Goal: Communication & Community: Answer question/provide support

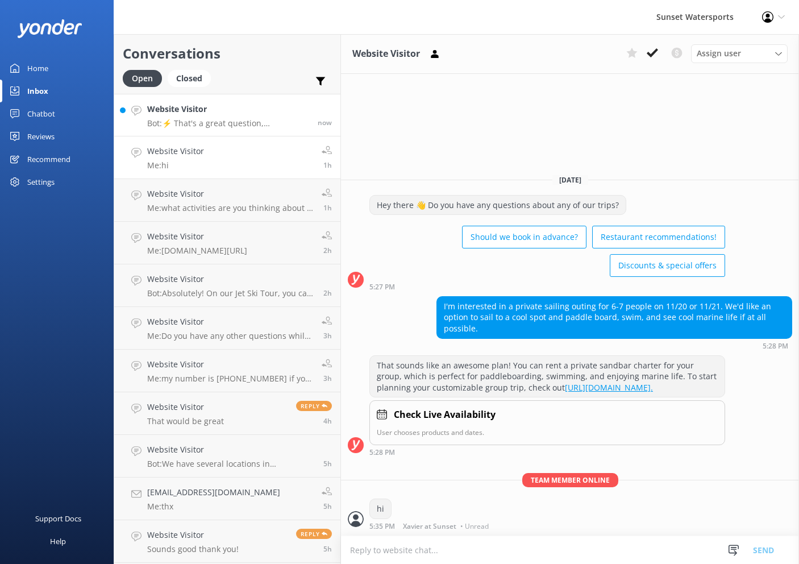
click at [247, 106] on h4 "Website Visitor" at bounding box center [228, 109] width 162 height 12
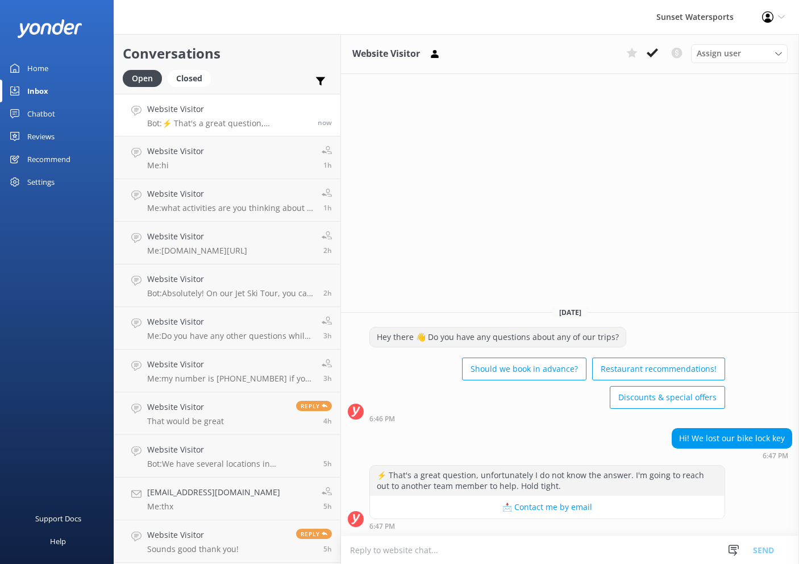
click at [439, 548] on textarea at bounding box center [570, 550] width 458 height 28
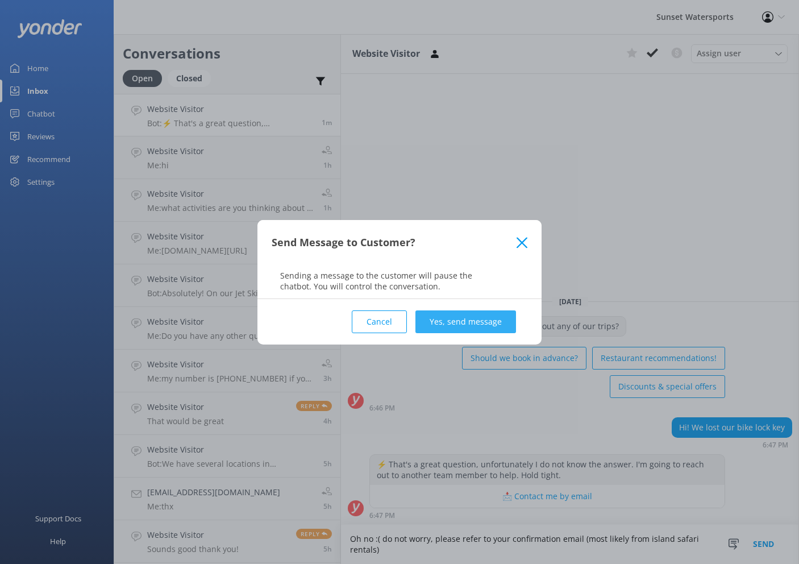
type textarea "Oh no :( do not worry, please refer to your confirmation email (most likely fro…"
click at [487, 322] on button "Yes, send message" at bounding box center [465, 321] width 101 height 23
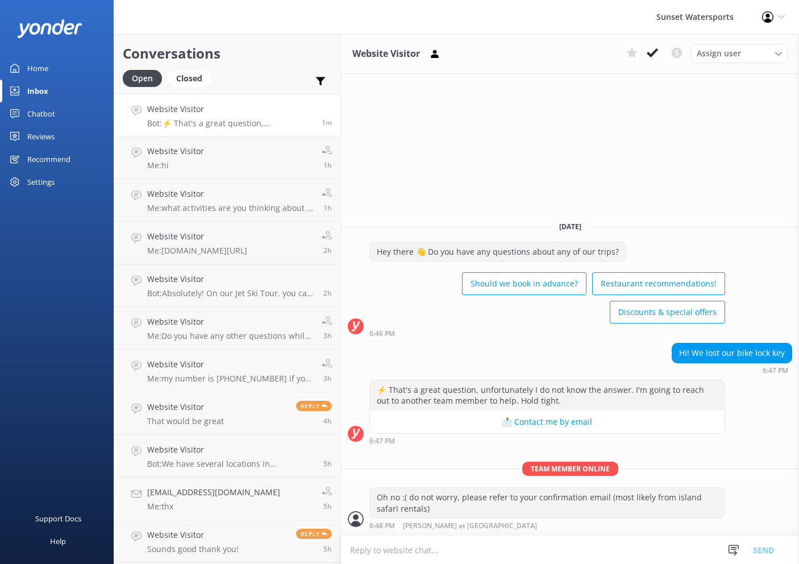
click at [476, 555] on textarea at bounding box center [570, 550] width 458 height 28
type textarea "please let me know if that is the name of the bike rental company we had booked…"
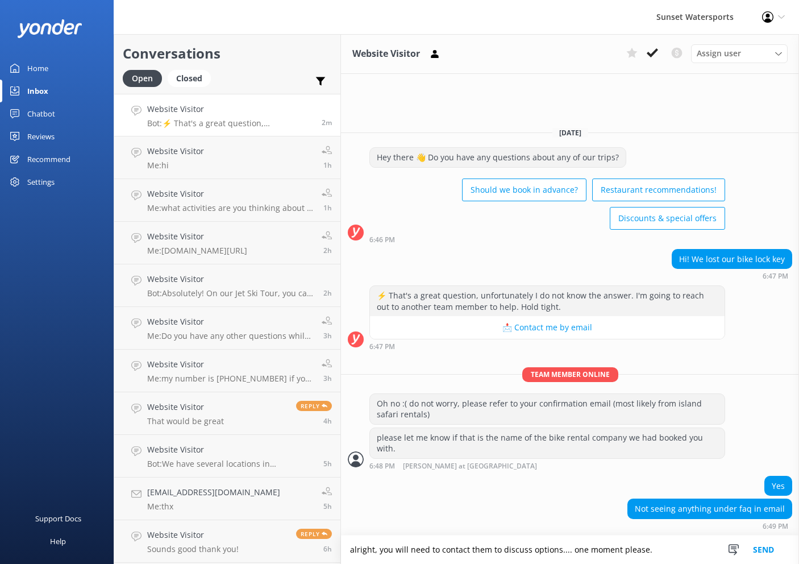
type textarea "alright, you will need to contact them to discuss options.... one moment please."
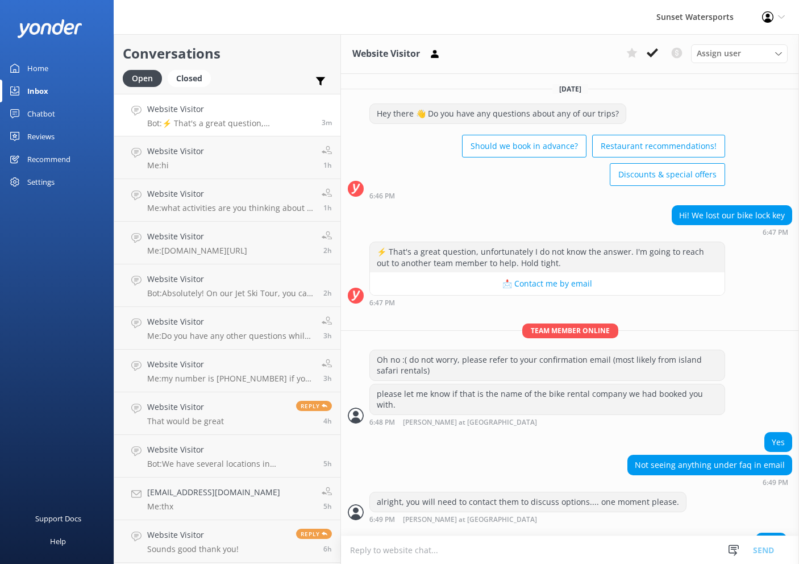
scroll to position [5, 0]
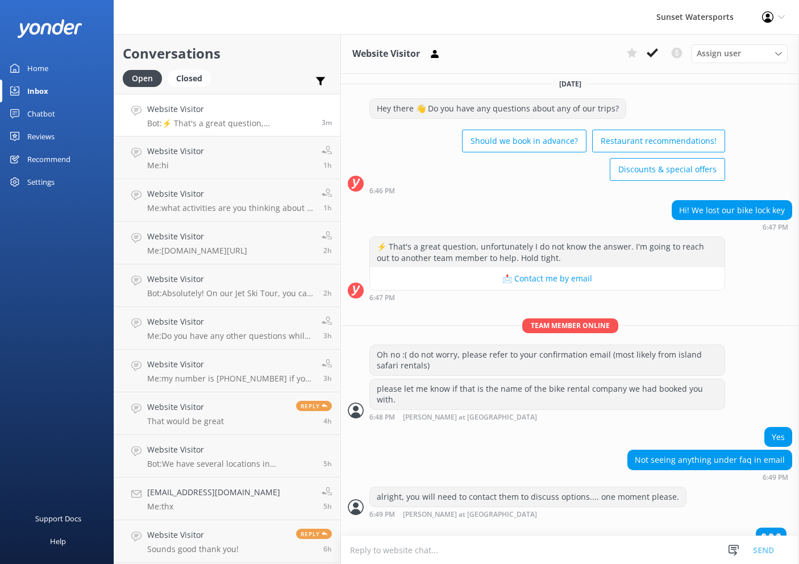
type textarea "tel:+13054536416"
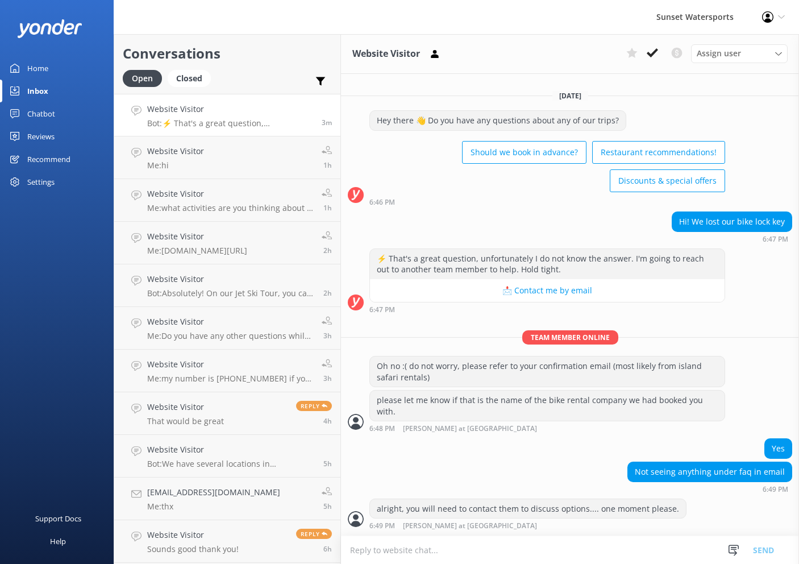
scroll to position [0, 0]
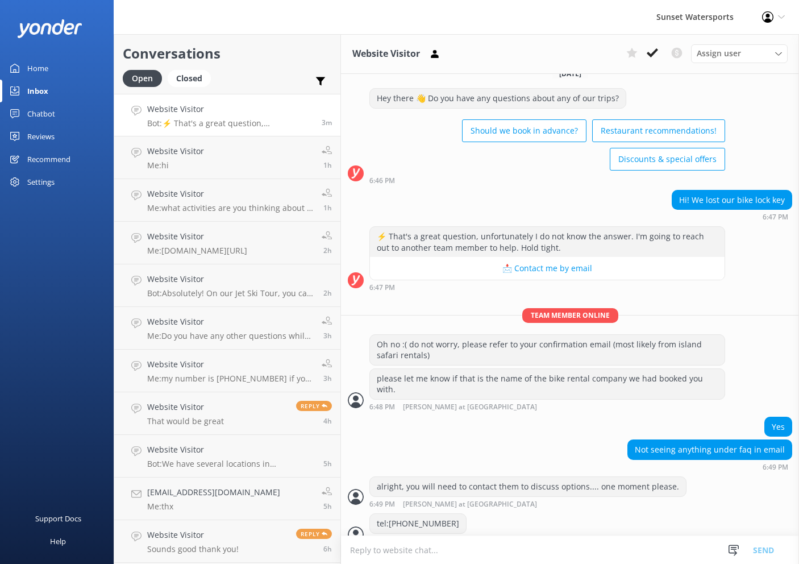
click at [445, 548] on textarea at bounding box center [570, 550] width 458 height 28
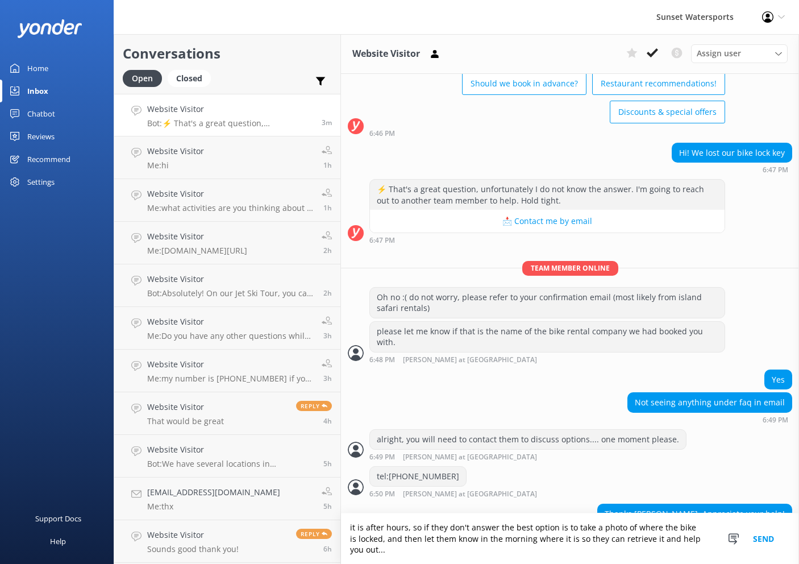
scroll to position [73, 0]
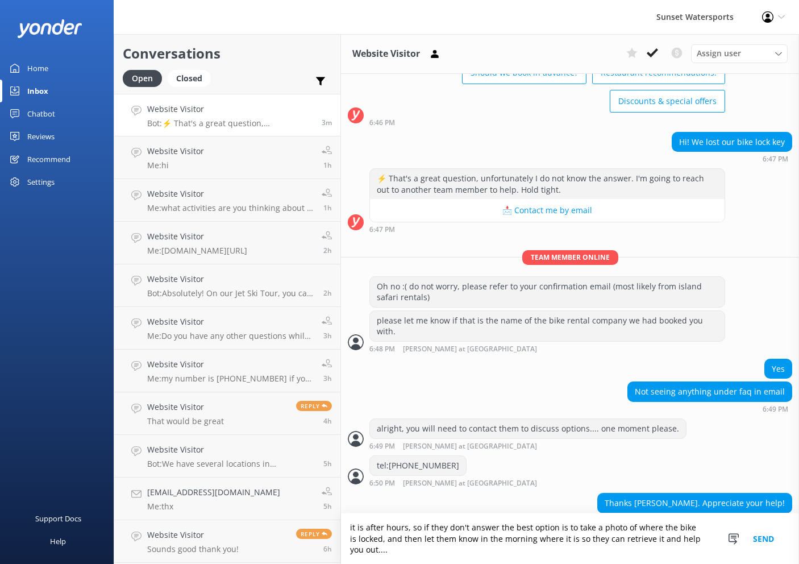
type textarea "it is after hours, so if they don't answer the best option is to take a photo o…"
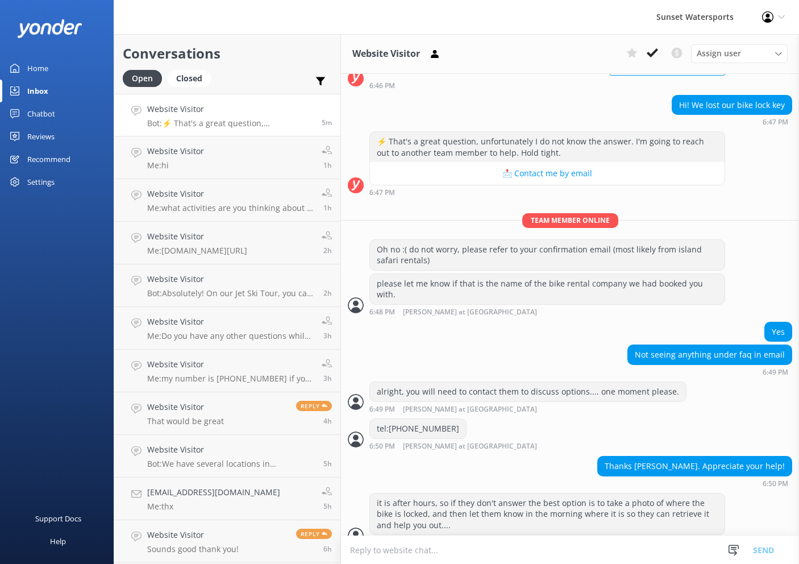
scroll to position [147, 0]
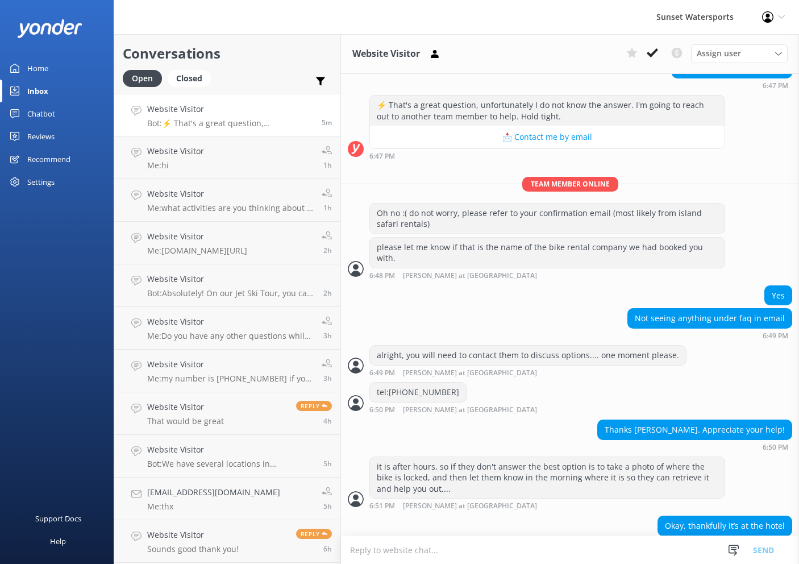
click at [435, 545] on textarea at bounding box center [570, 550] width 458 height 28
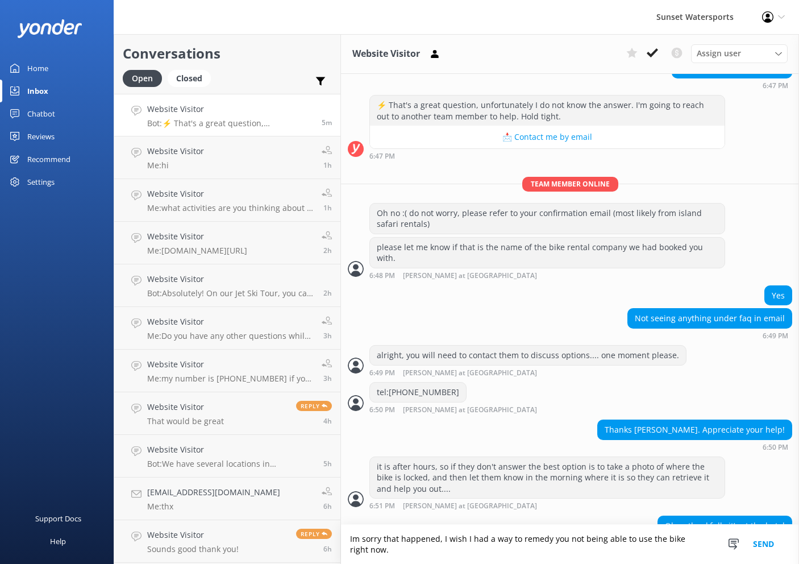
scroll to position [157, 0]
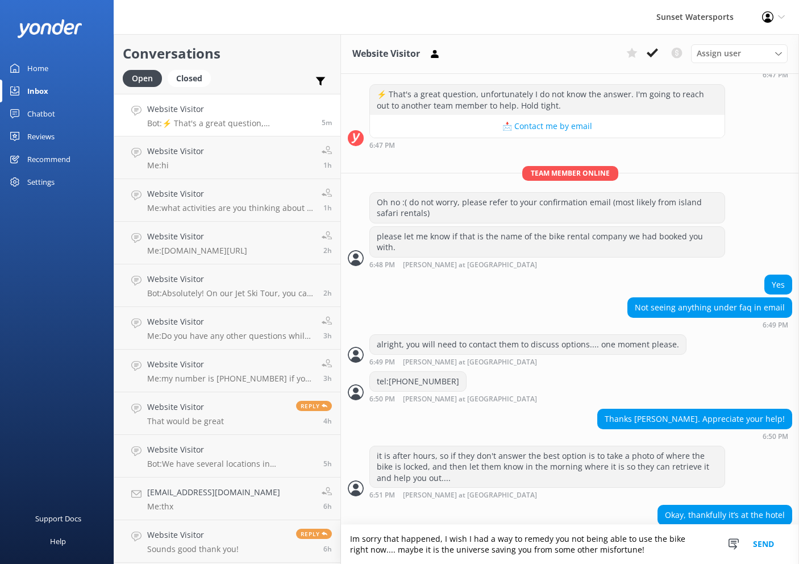
type textarea "Im sorry that happened, I wish I had a way to remedy you not being able to use …"
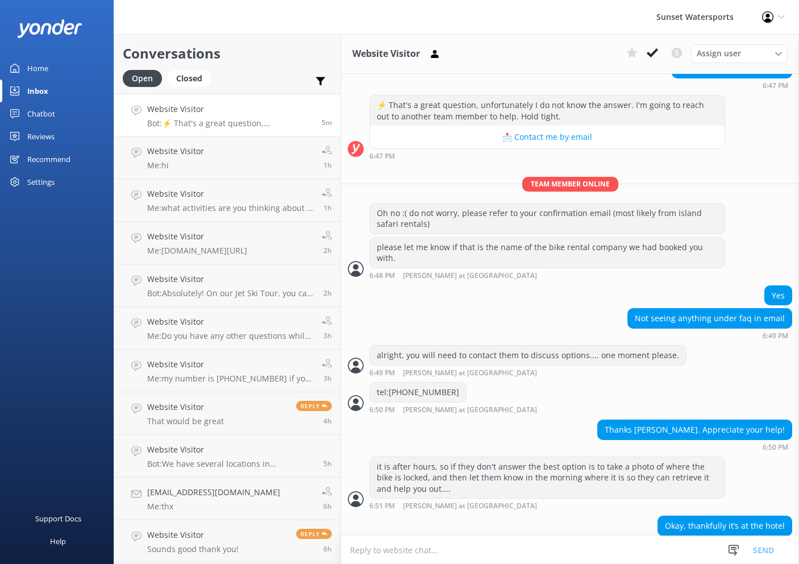
scroll to position [194, 0]
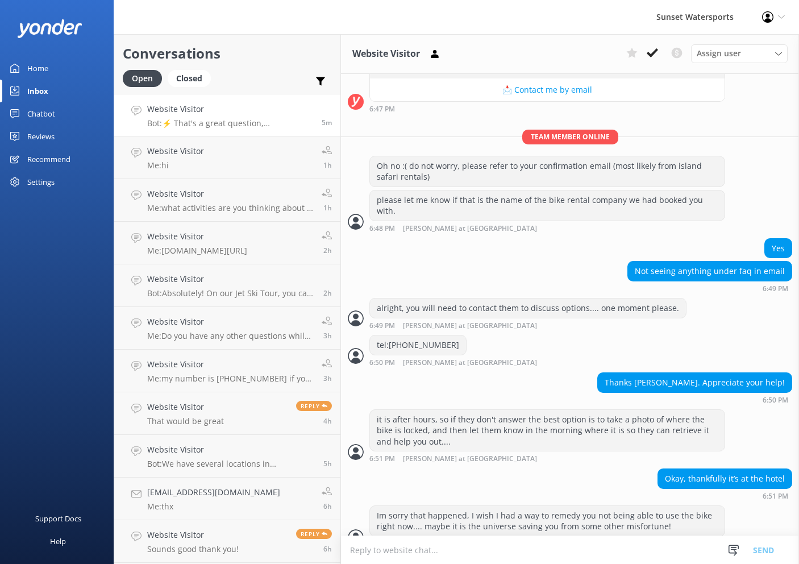
click at [201, 111] on h4 "Website Visitor" at bounding box center [230, 109] width 166 height 12
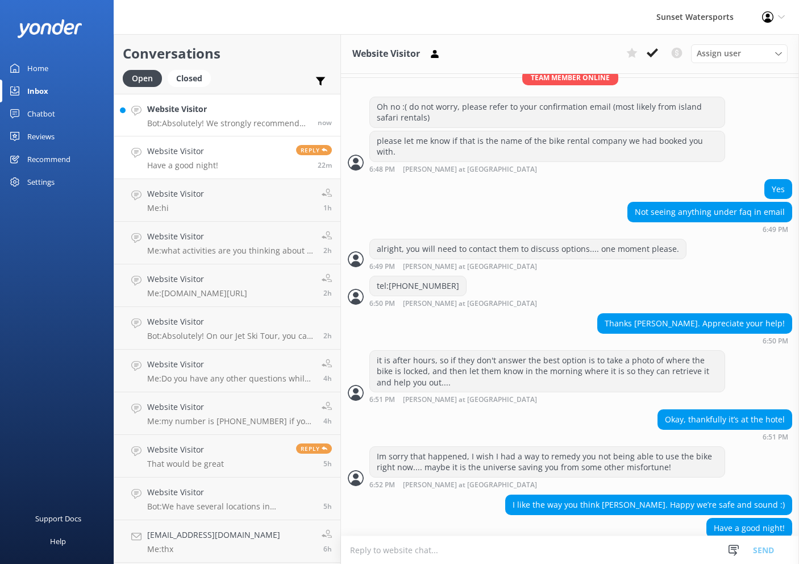
click at [255, 108] on h4 "Website Visitor" at bounding box center [228, 109] width 162 height 12
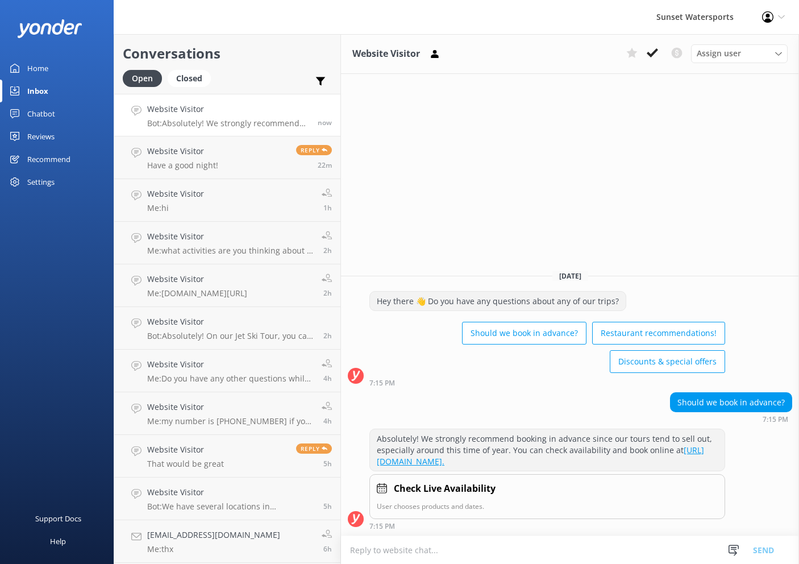
click at [432, 549] on textarea at bounding box center [570, 550] width 458 height 28
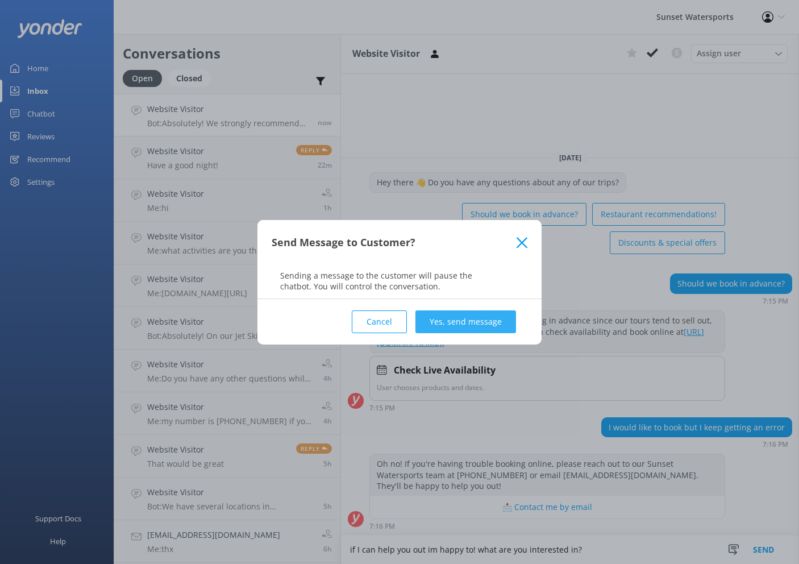
type textarea "if I can help you out im happy to! what are you interested in?"
click at [453, 329] on button "Yes, send message" at bounding box center [465, 321] width 101 height 23
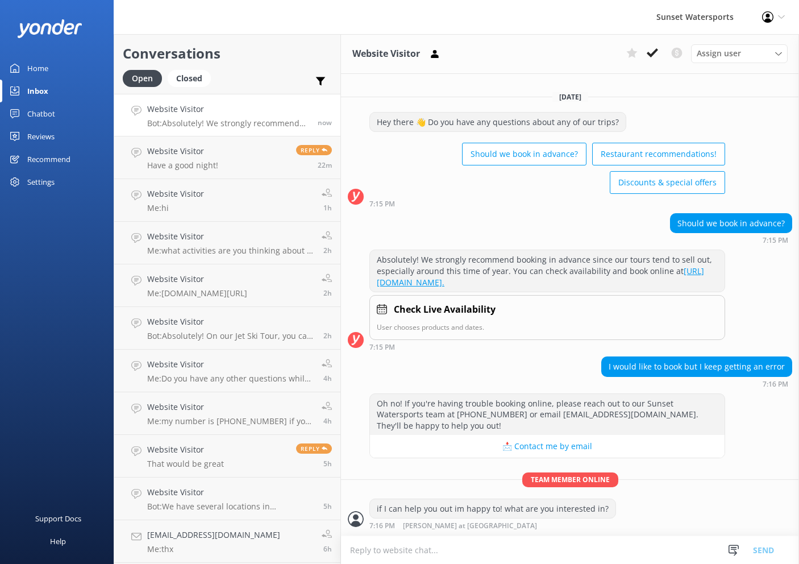
click at [460, 555] on textarea at bounding box center [570, 550] width 458 height 28
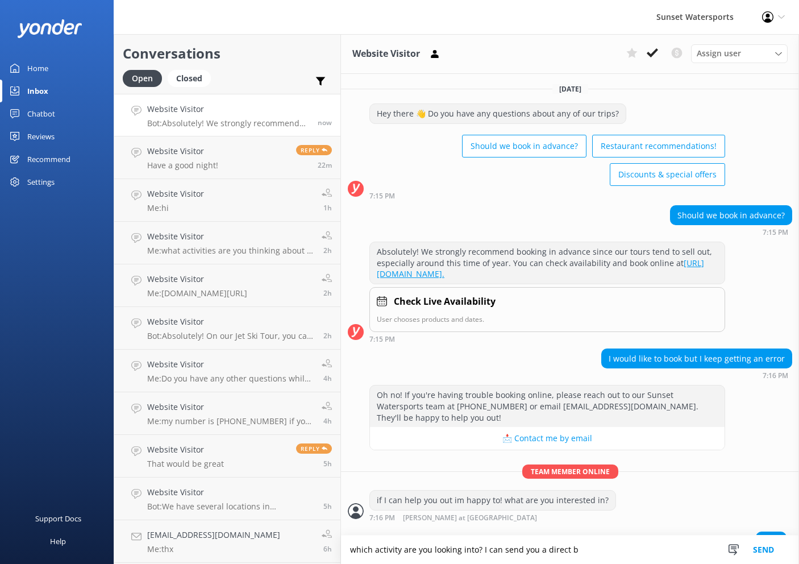
scroll to position [25, 0]
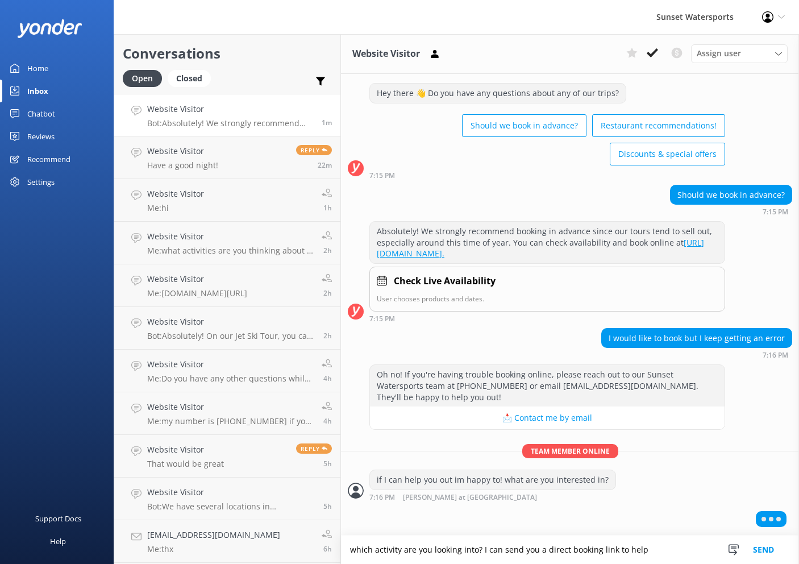
type textarea "which activity are you looking into? I can send you a direct booking link to he…"
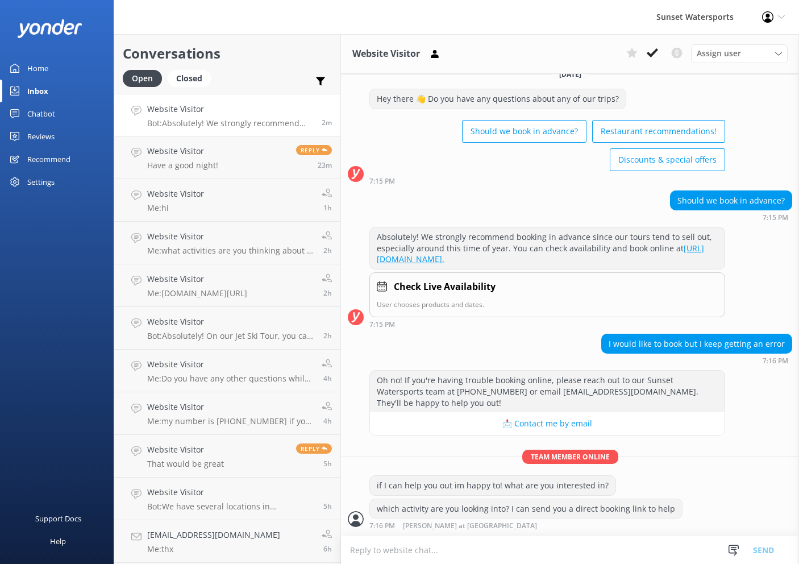
scroll to position [48, 0]
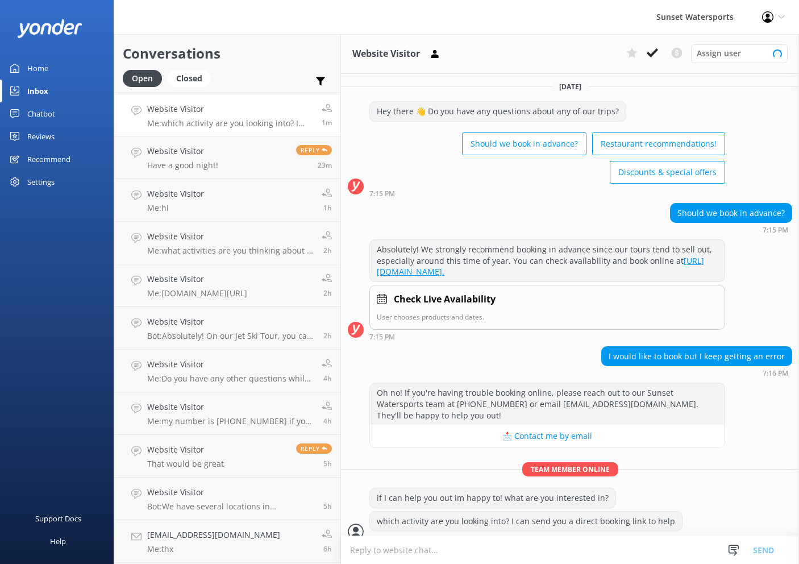
scroll to position [48, 0]
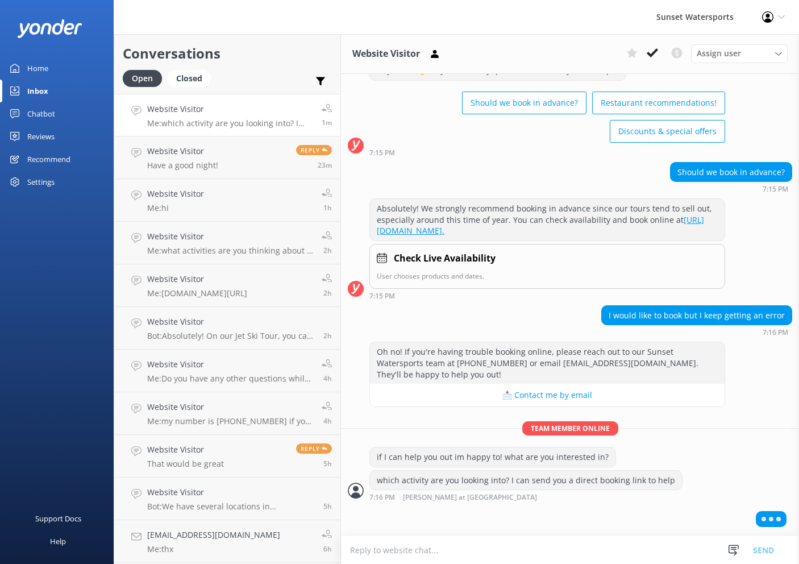
click at [499, 552] on textarea at bounding box center [570, 550] width 458 height 28
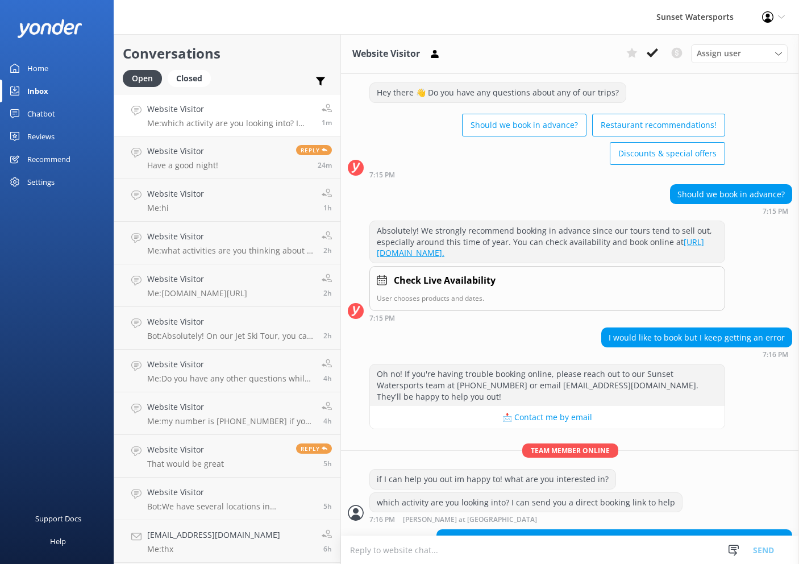
scroll to position [79, 0]
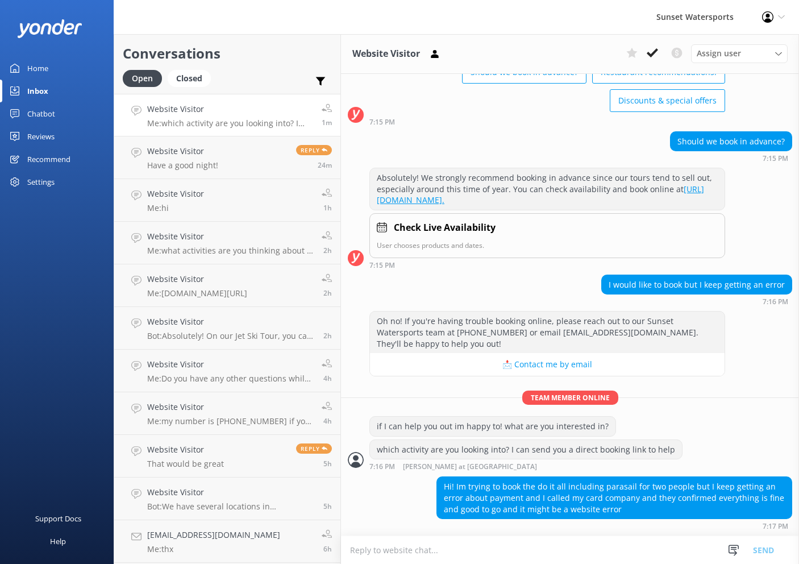
click at [537, 561] on textarea at bounding box center [570, 550] width 458 height 28
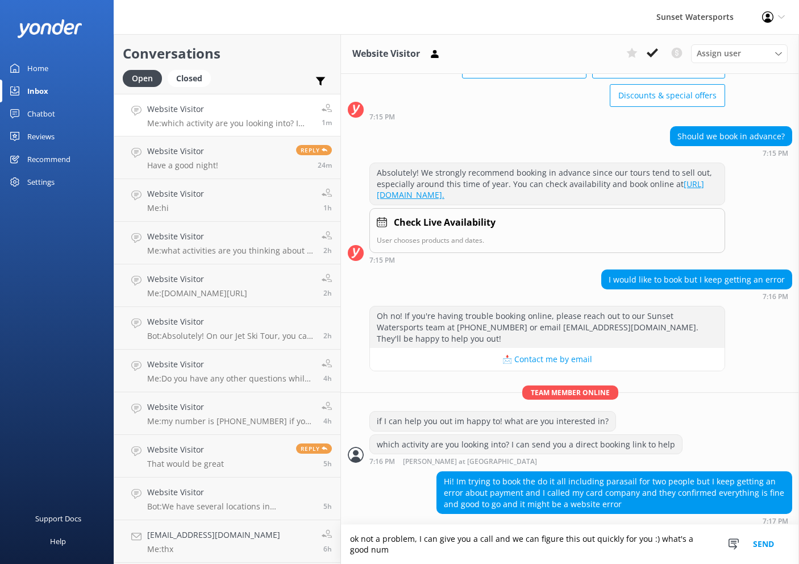
scroll to position [90, 0]
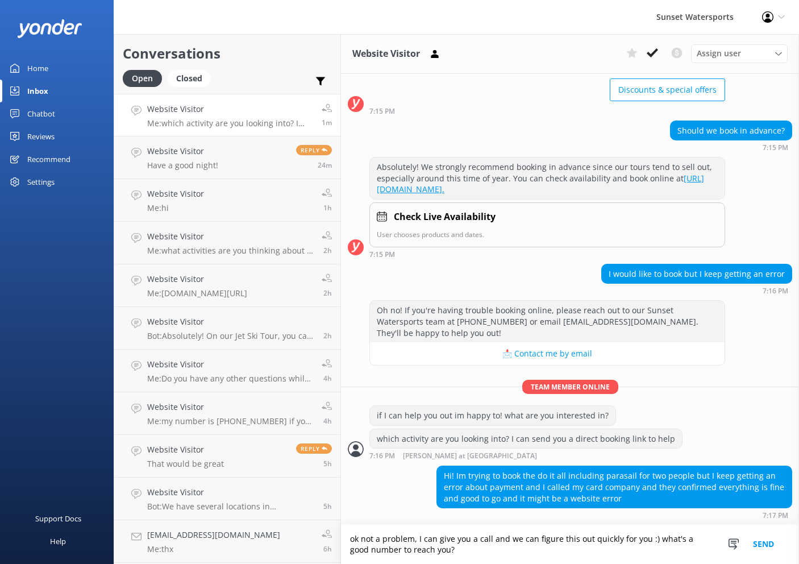
type textarea "ok not a problem, I can give you a call and we can figure this out quickly for …"
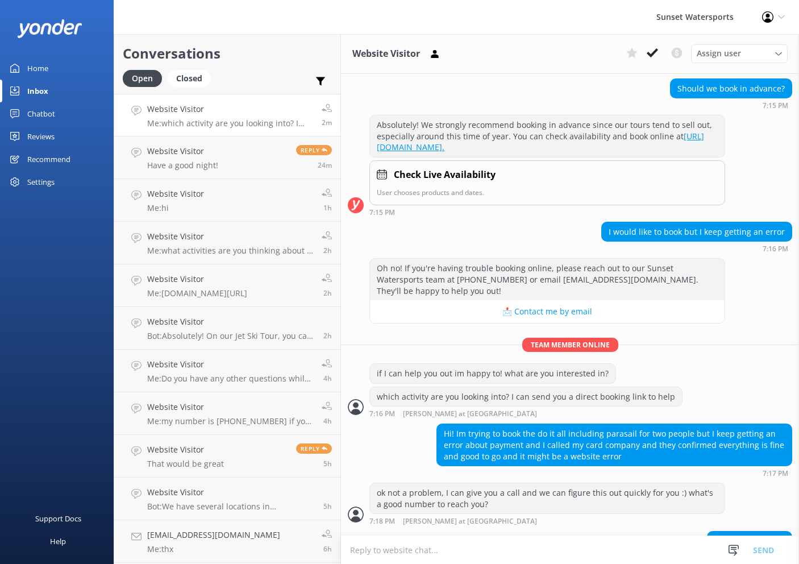
scroll to position [163, 0]
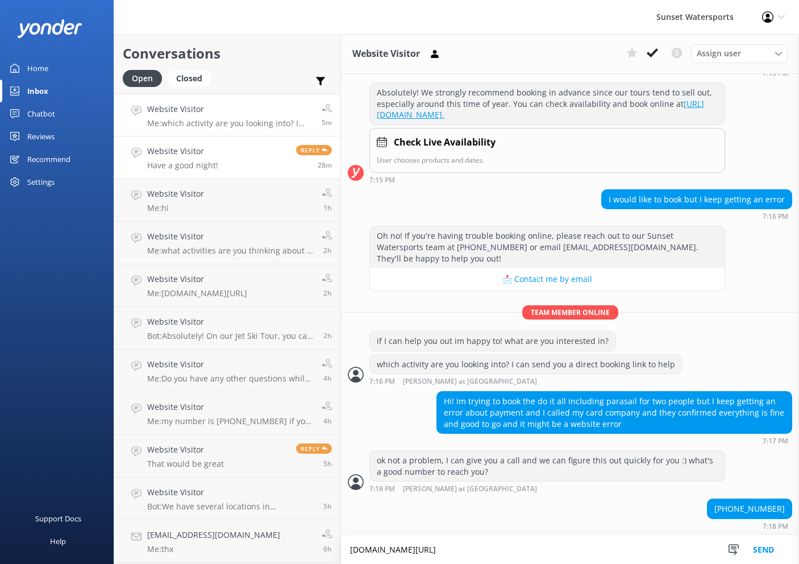
type textarea "www.tinyurl.com/sunsetdoitall"
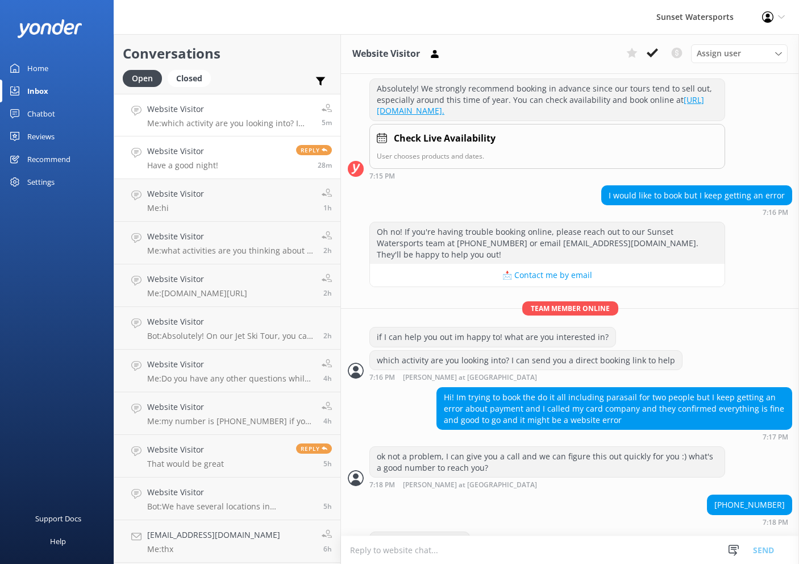
scroll to position [199, 0]
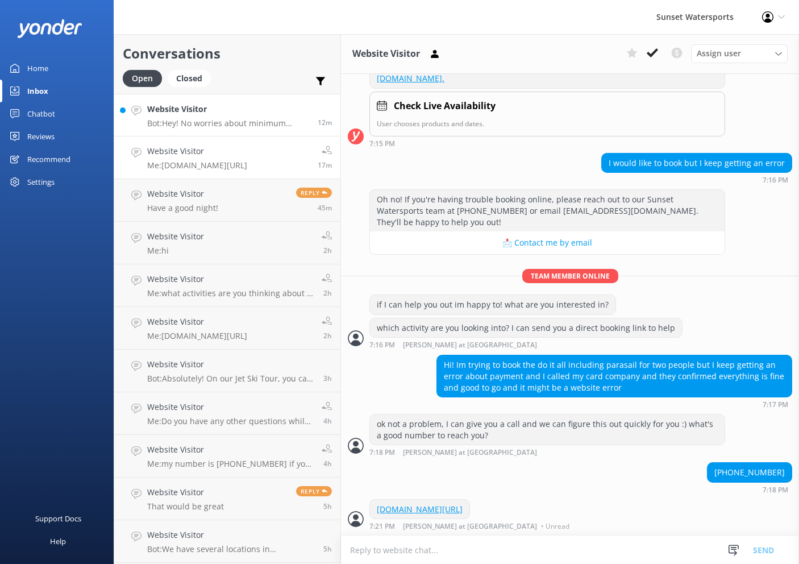
click at [244, 104] on h4 "Website Visitor" at bounding box center [228, 109] width 162 height 12
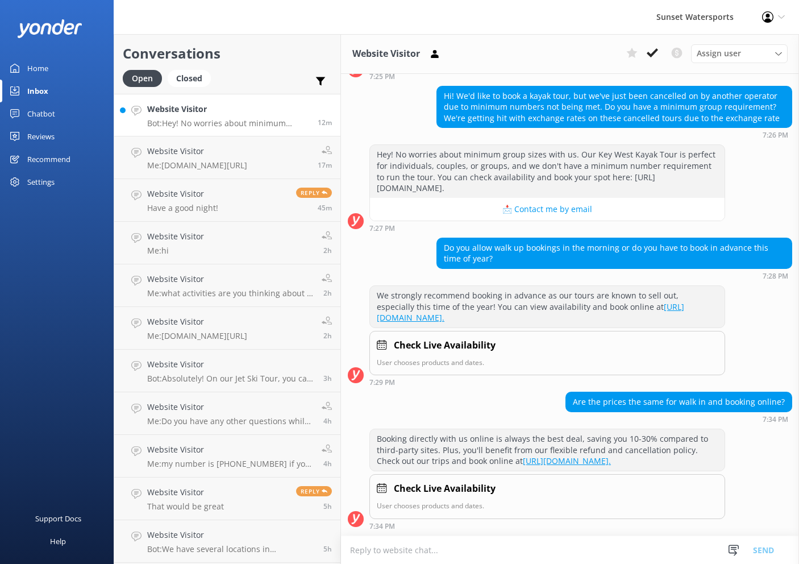
scroll to position [144, 0]
click at [514, 556] on textarea at bounding box center [570, 550] width 458 height 28
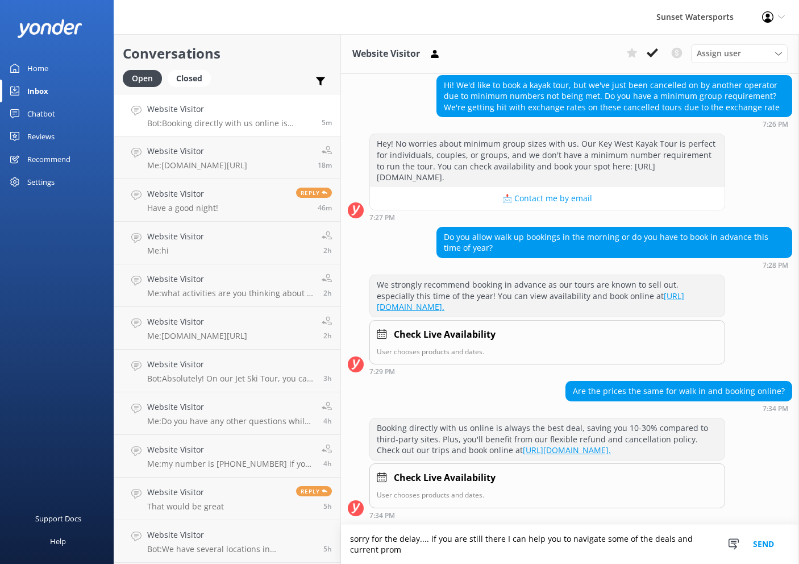
scroll to position [155, 0]
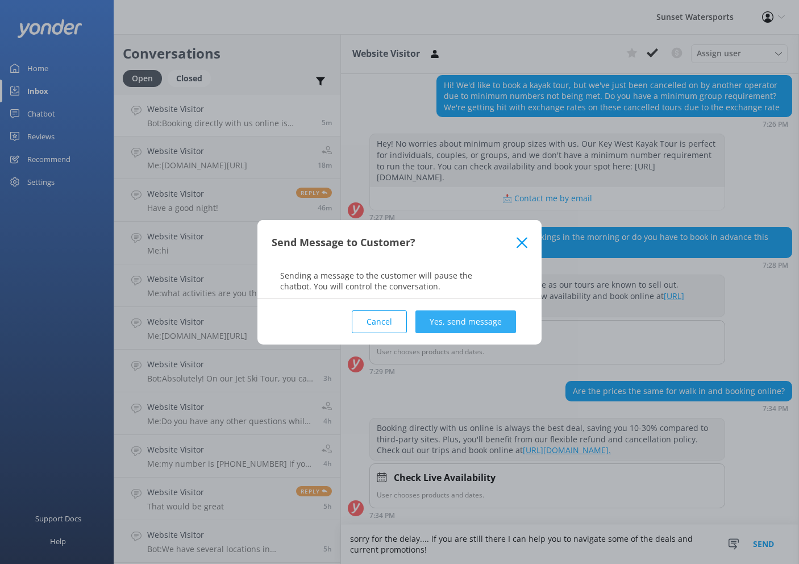
type textarea "sorry for the delay.... if you are still there I can help you to navigate some …"
click at [478, 313] on button "Yes, send message" at bounding box center [465, 321] width 101 height 23
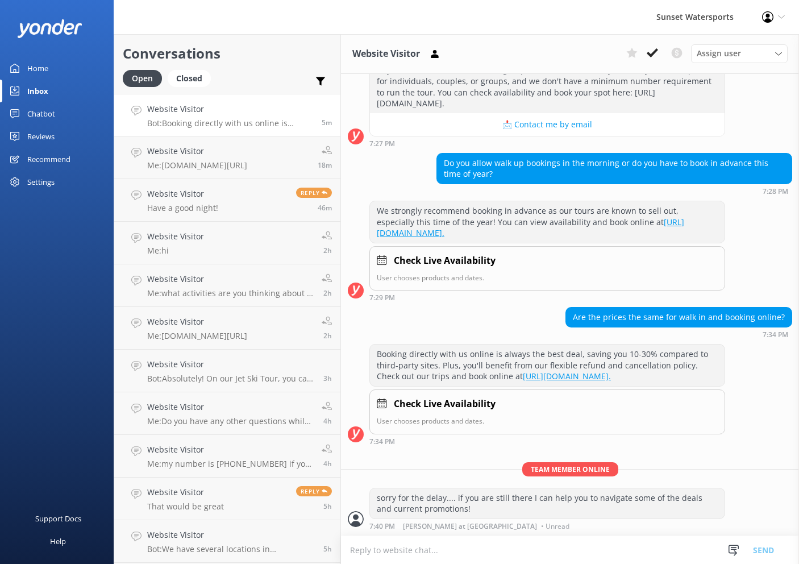
scroll to position [228, 0]
click at [487, 555] on textarea at bounding box center [570, 550] width 458 height 28
type textarea "feel free to call me at 305-849-9615 - Lucas"
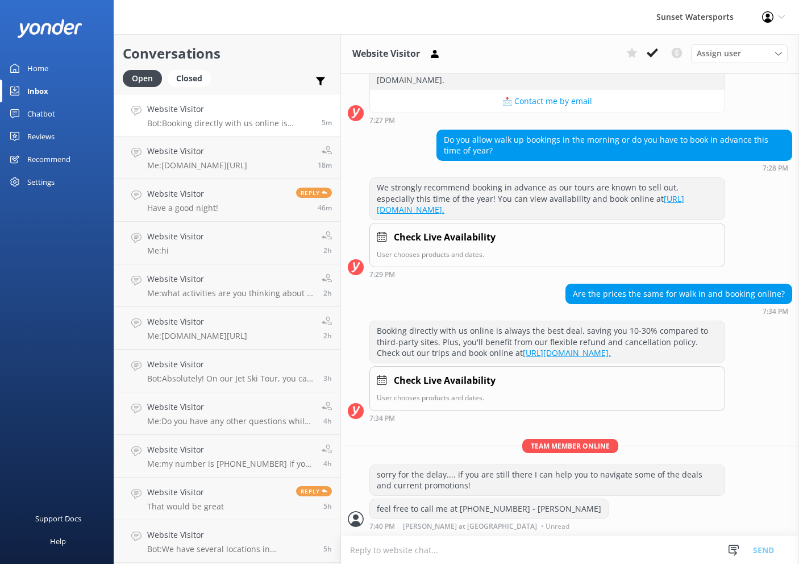
scroll to position [251, 0]
click at [281, 113] on h4 "Website Visitor" at bounding box center [230, 109] width 166 height 12
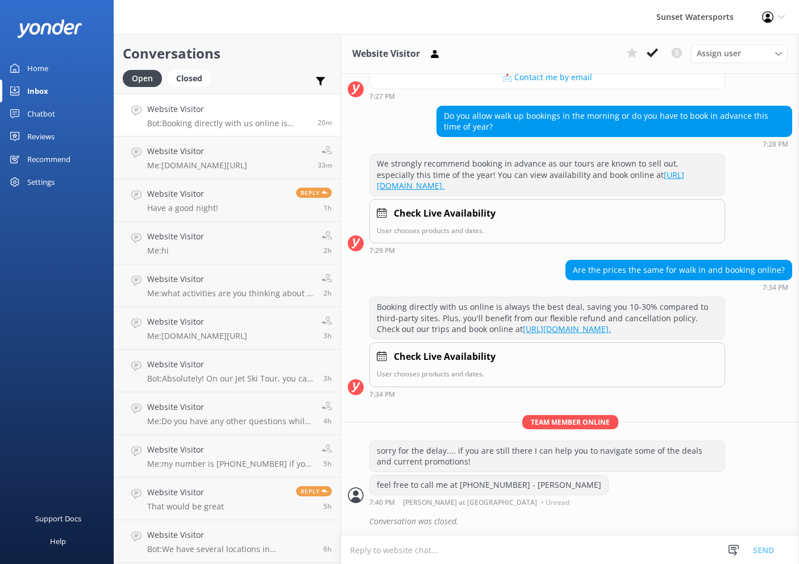
scroll to position [276, 0]
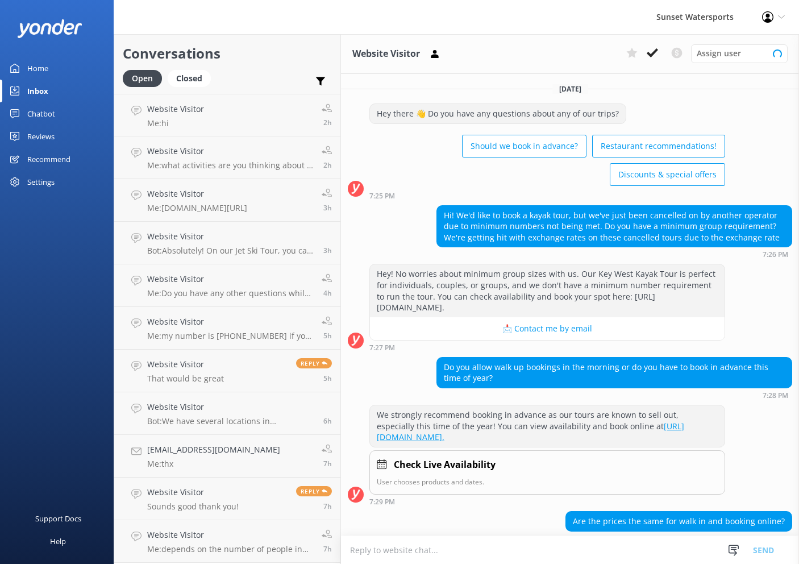
scroll to position [276, 0]
